Goal: Task Accomplishment & Management: Manage account settings

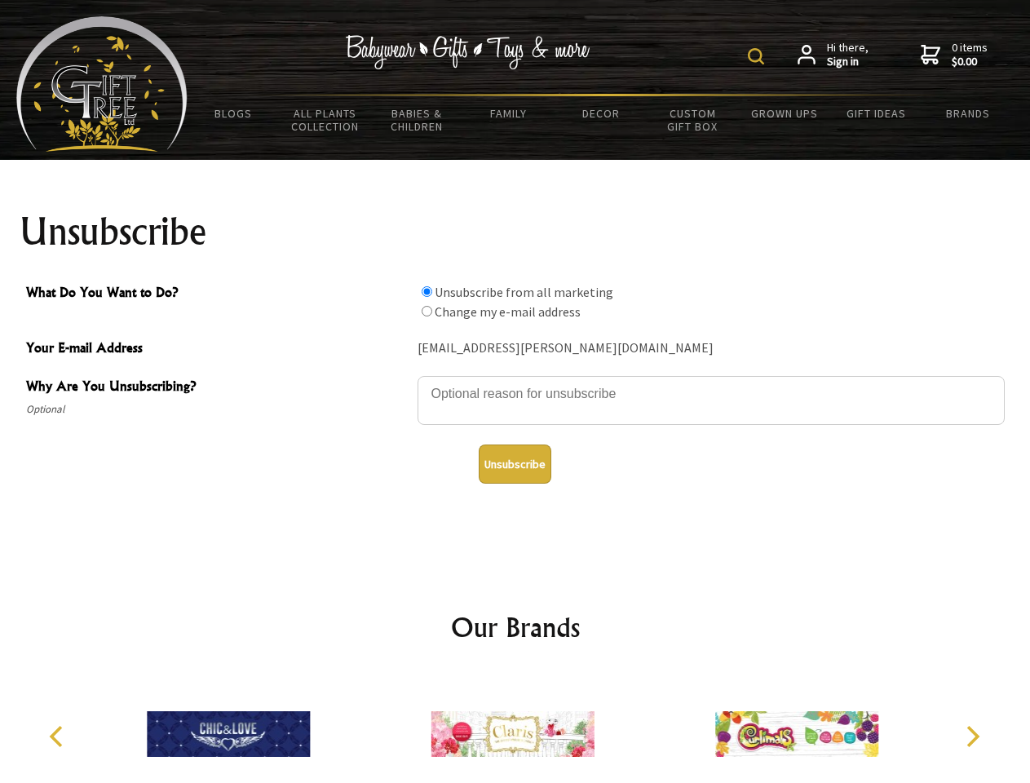
click at [759, 56] on img at bounding box center [756, 56] width 16 height 16
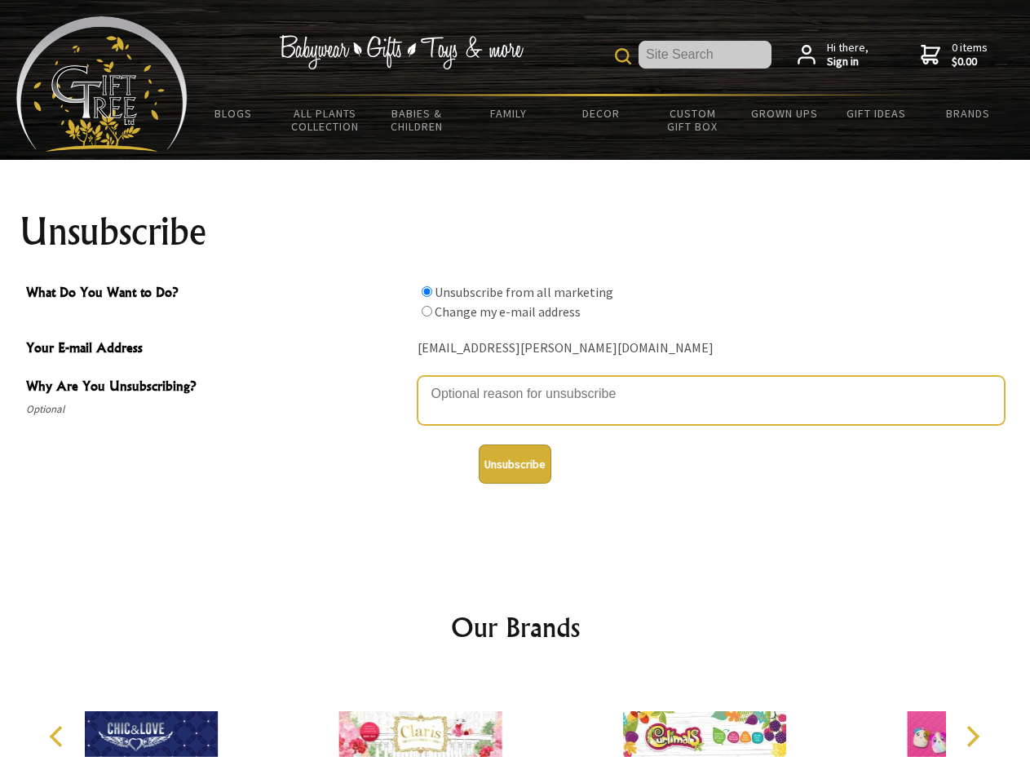
click at [516, 382] on textarea "Why Are You Unsubscribing?" at bounding box center [711, 400] width 587 height 49
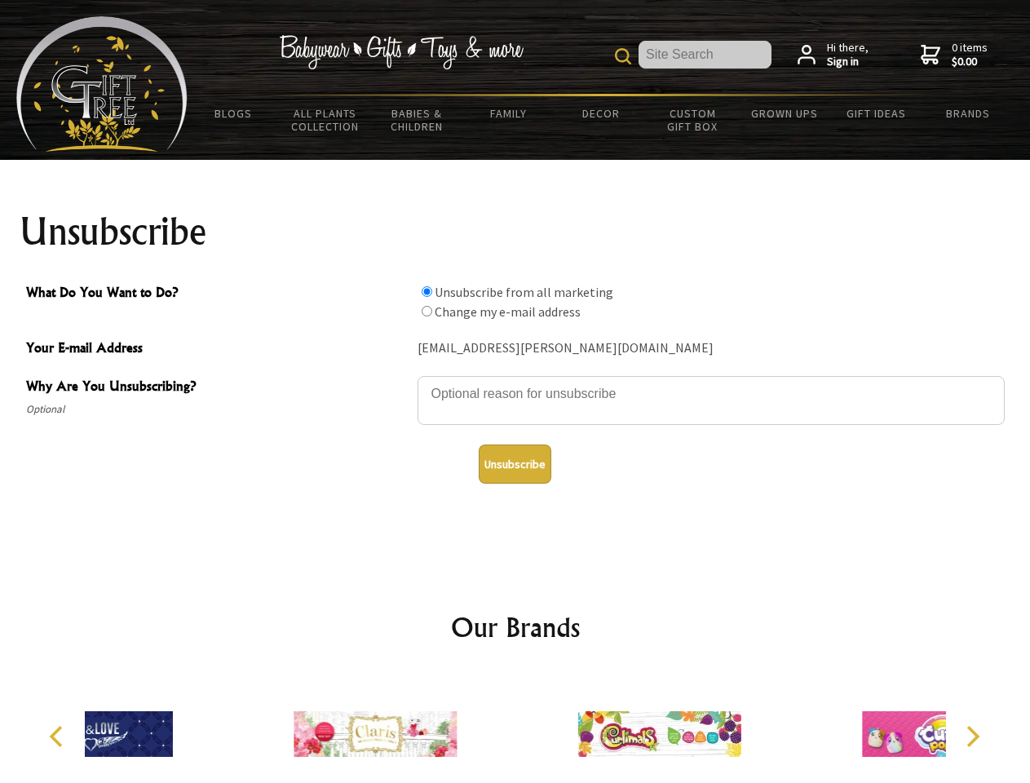
click at [427, 291] on input "What Do You Want to Do?" at bounding box center [427, 291] width 11 height 11
click at [427, 311] on input "What Do You Want to Do?" at bounding box center [427, 311] width 11 height 11
radio input "true"
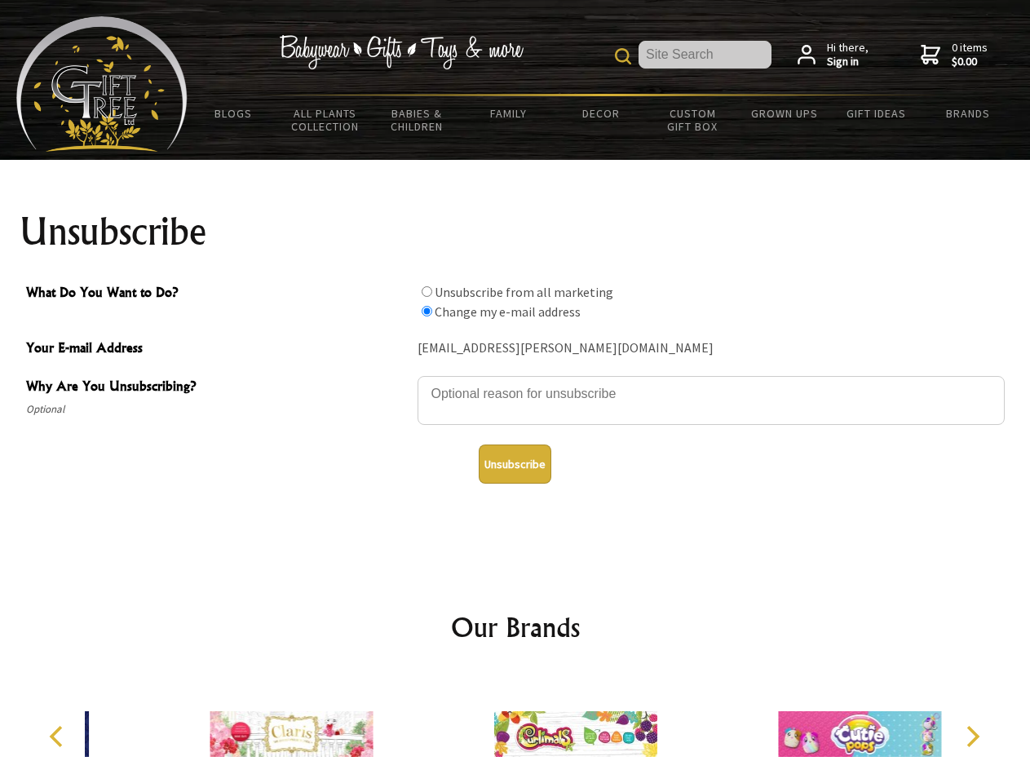
click at [515, 464] on button "Unsubscribe" at bounding box center [515, 464] width 73 height 39
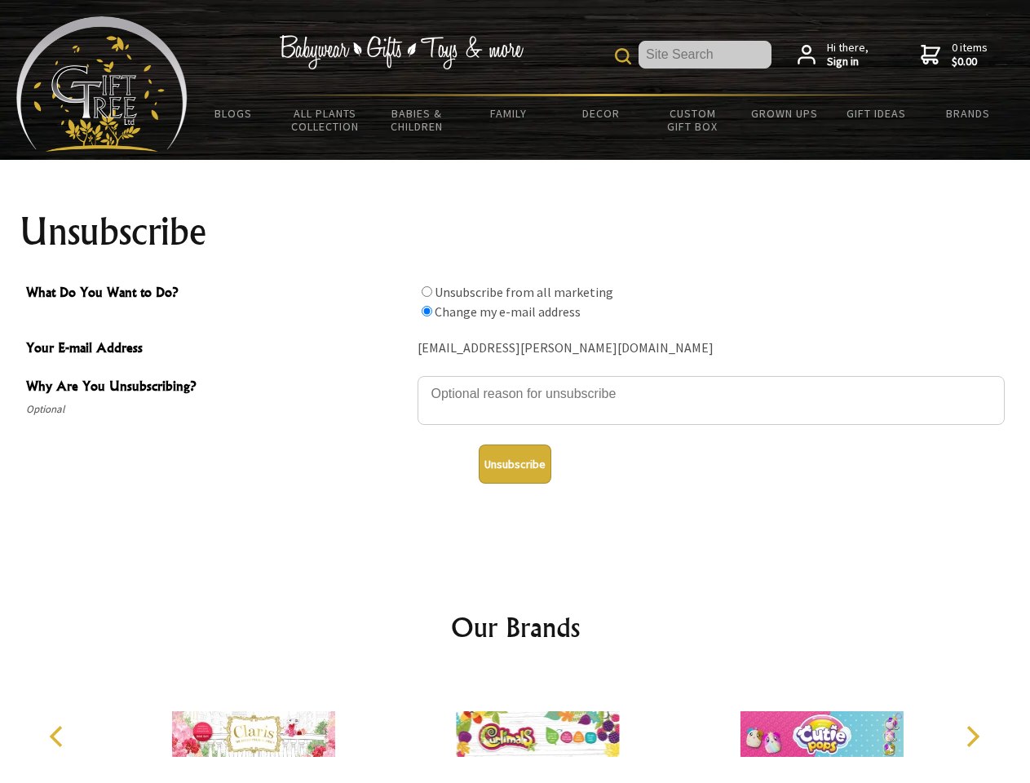
click at [59, 737] on icon "Previous" at bounding box center [57, 736] width 21 height 21
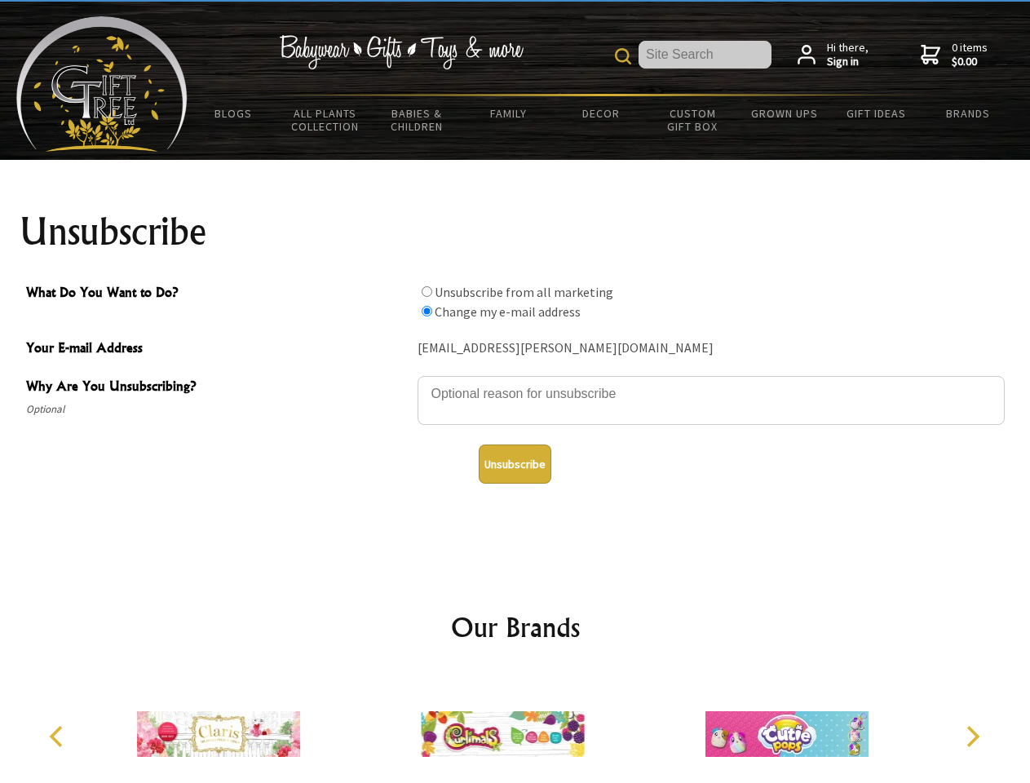
click at [972, 737] on icon "Next" at bounding box center [971, 736] width 21 height 21
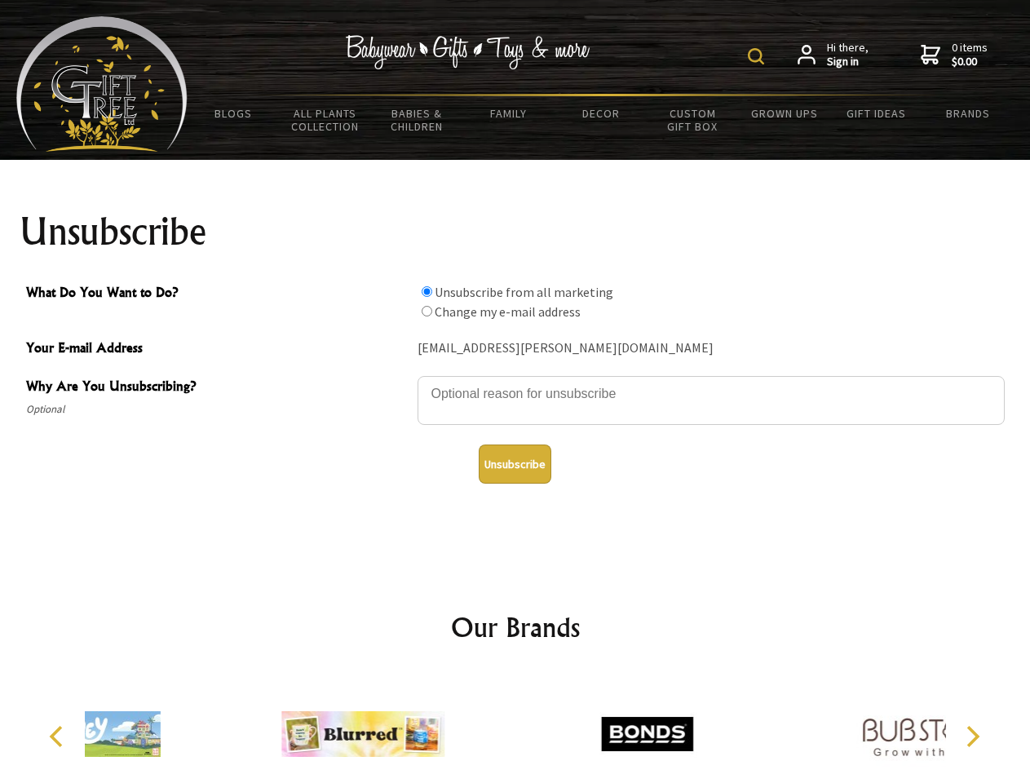
click at [759, 56] on img at bounding box center [756, 56] width 16 height 16
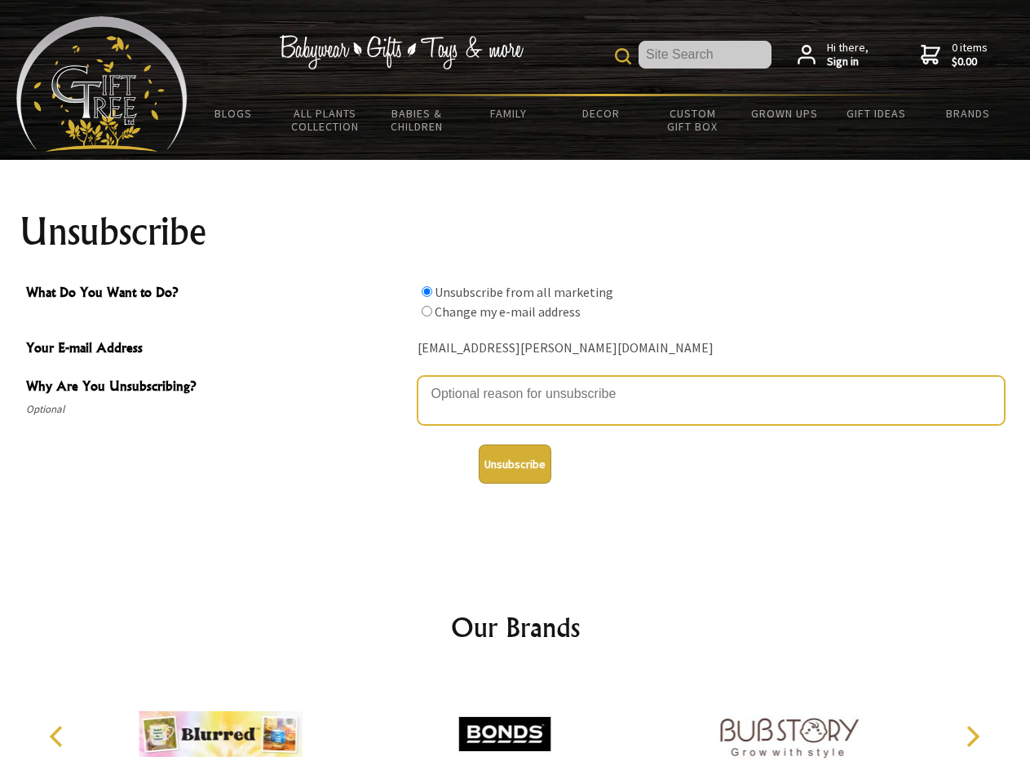
click at [516, 382] on textarea "Why Are You Unsubscribing?" at bounding box center [711, 400] width 587 height 49
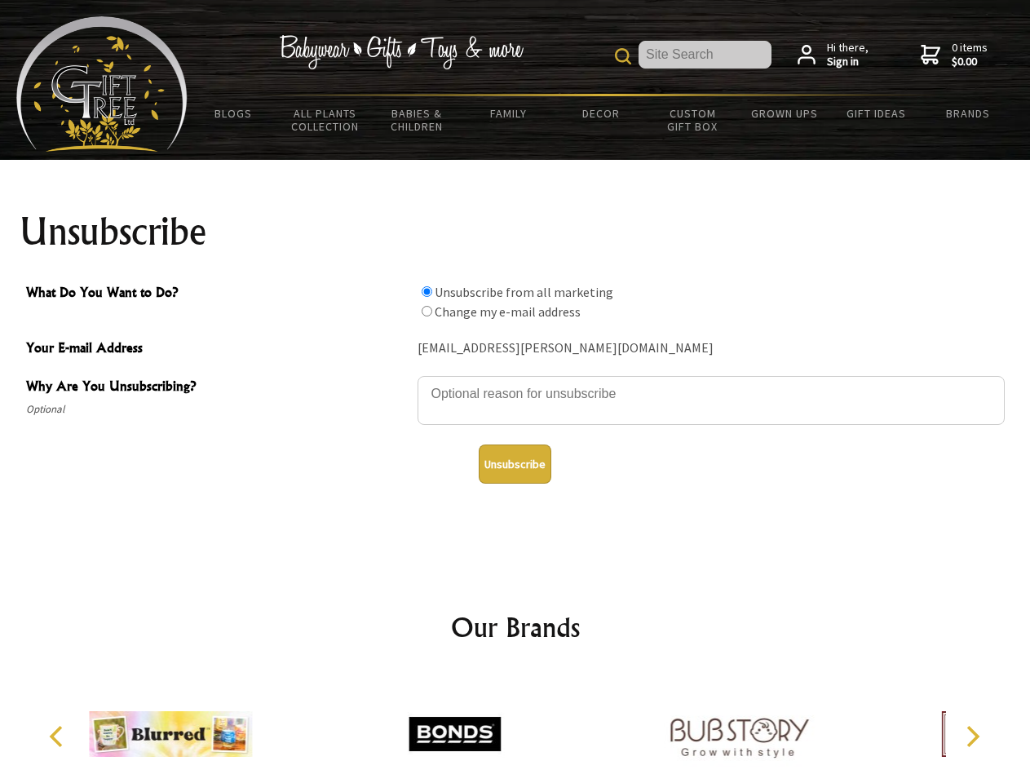
click at [427, 291] on input "What Do You Want to Do?" at bounding box center [427, 291] width 11 height 11
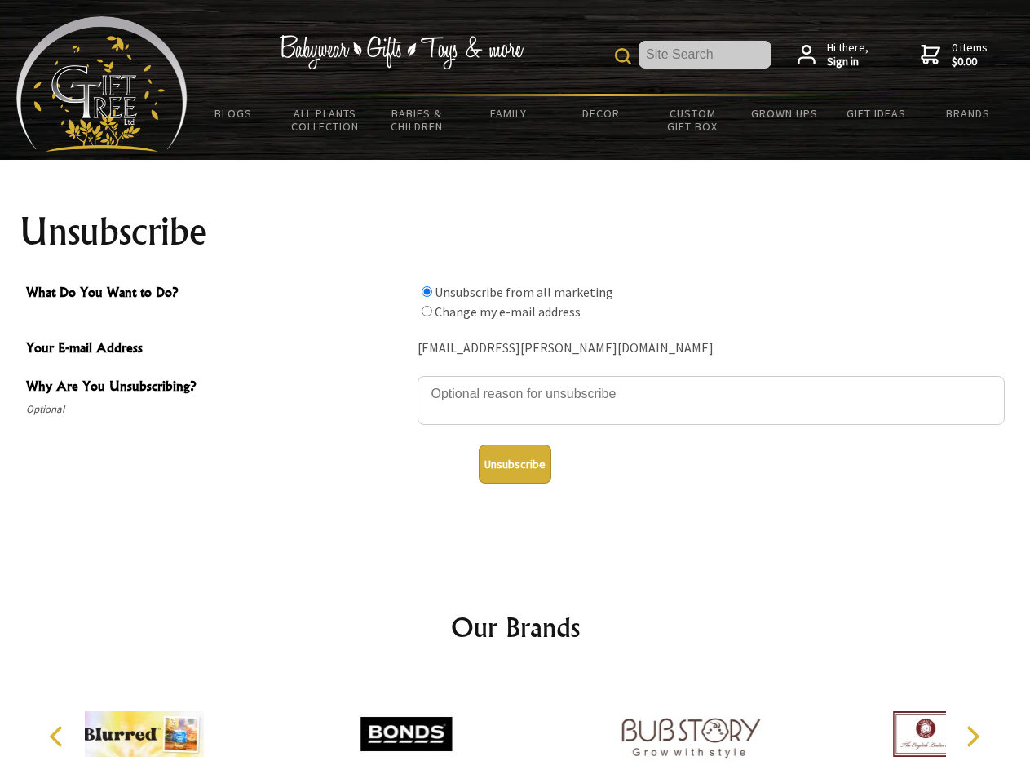
click at [427, 311] on input "What Do You Want to Do?" at bounding box center [427, 311] width 11 height 11
radio input "true"
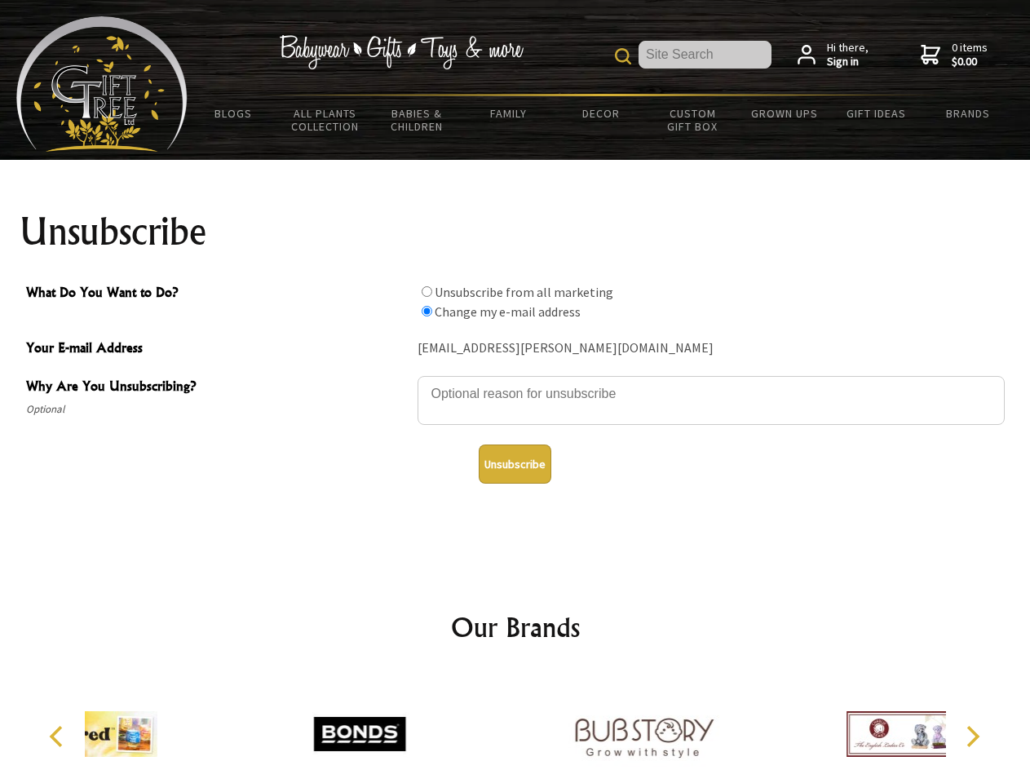
click at [515, 464] on button "Unsubscribe" at bounding box center [515, 464] width 73 height 39
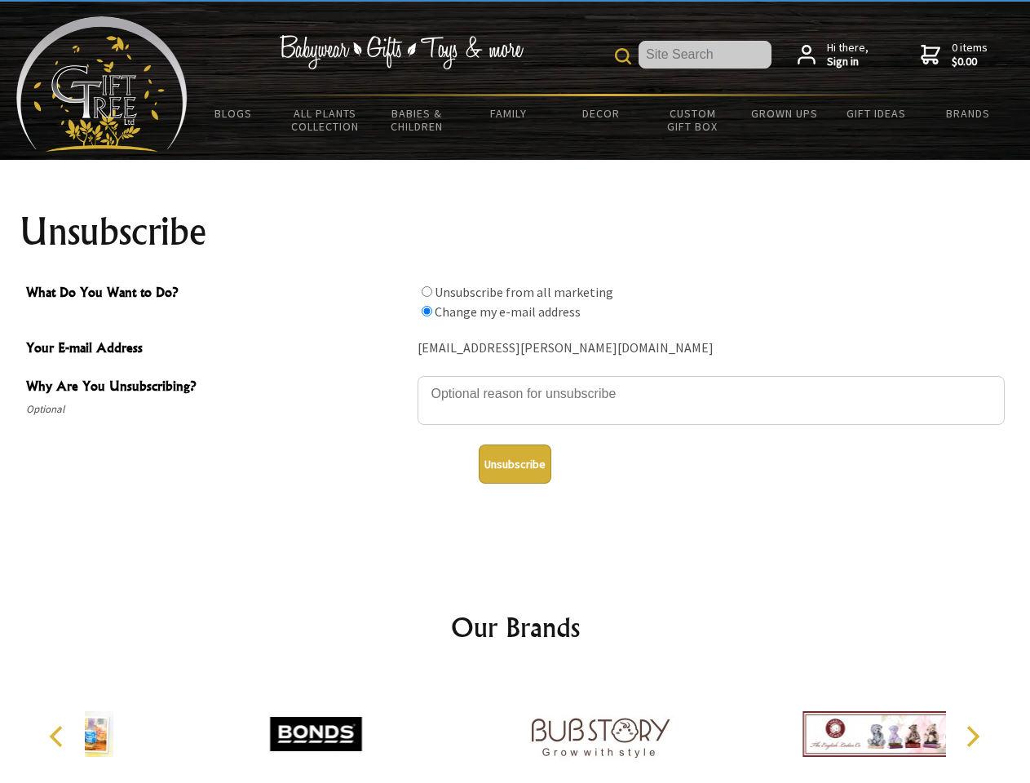
click at [519, 728] on img at bounding box center [600, 734] width 163 height 122
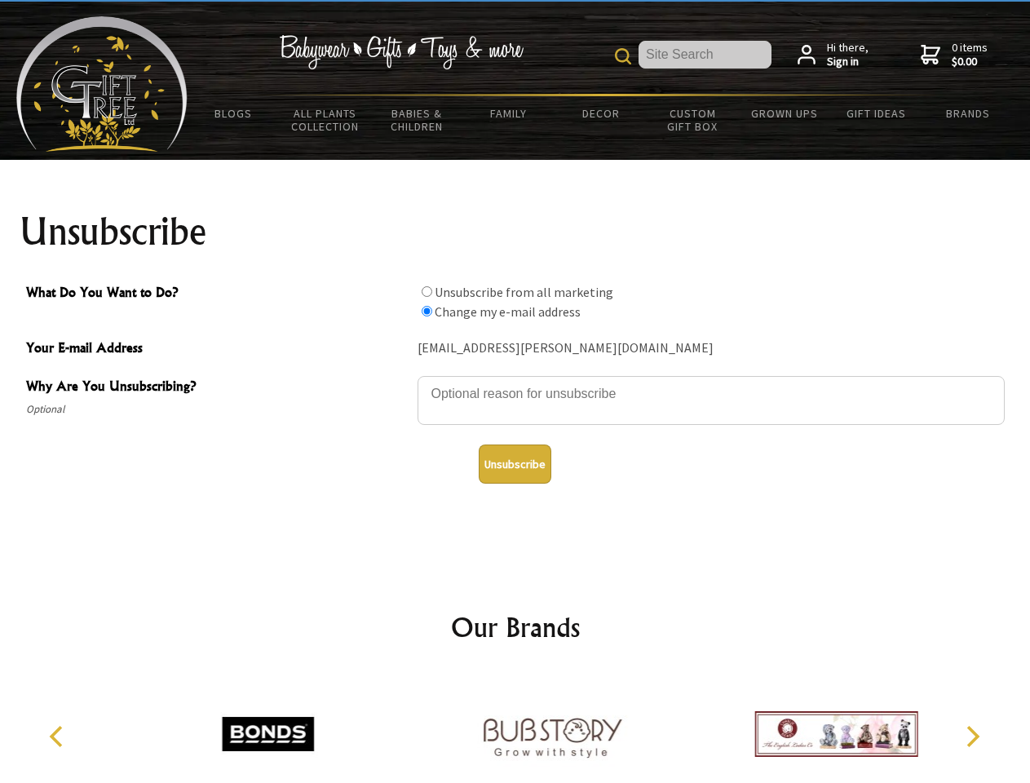
click at [59, 737] on icon "Previous" at bounding box center [57, 736] width 21 height 21
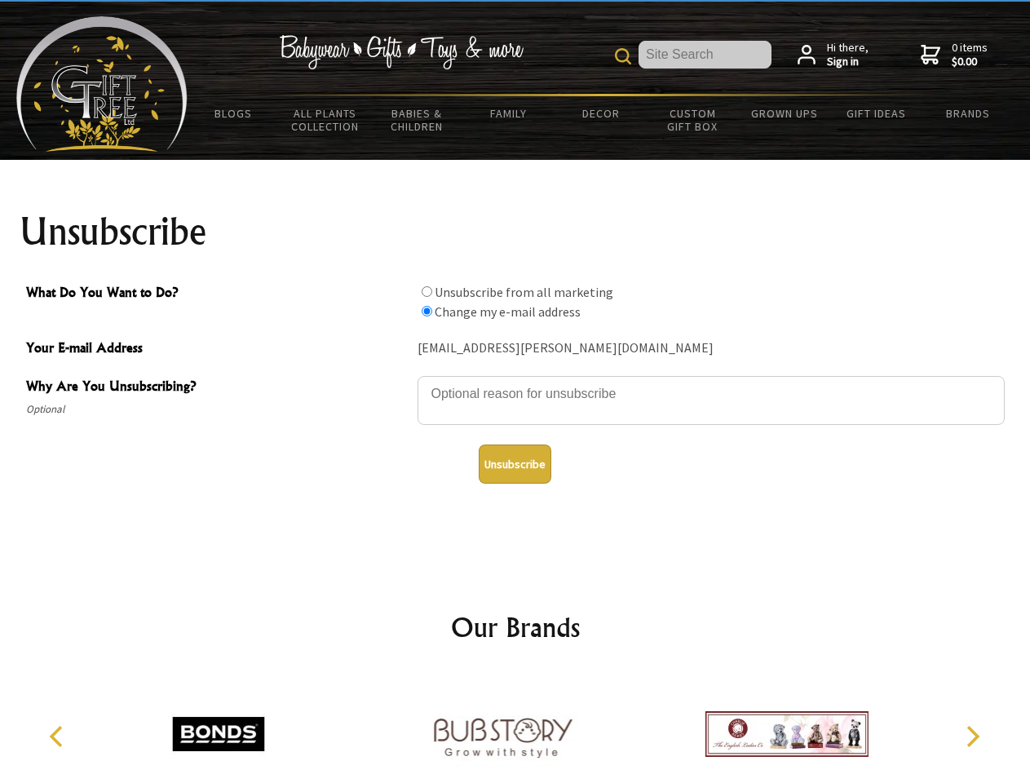
click at [972, 737] on icon "Next" at bounding box center [971, 736] width 21 height 21
